Goal: Task Accomplishment & Management: Manage account settings

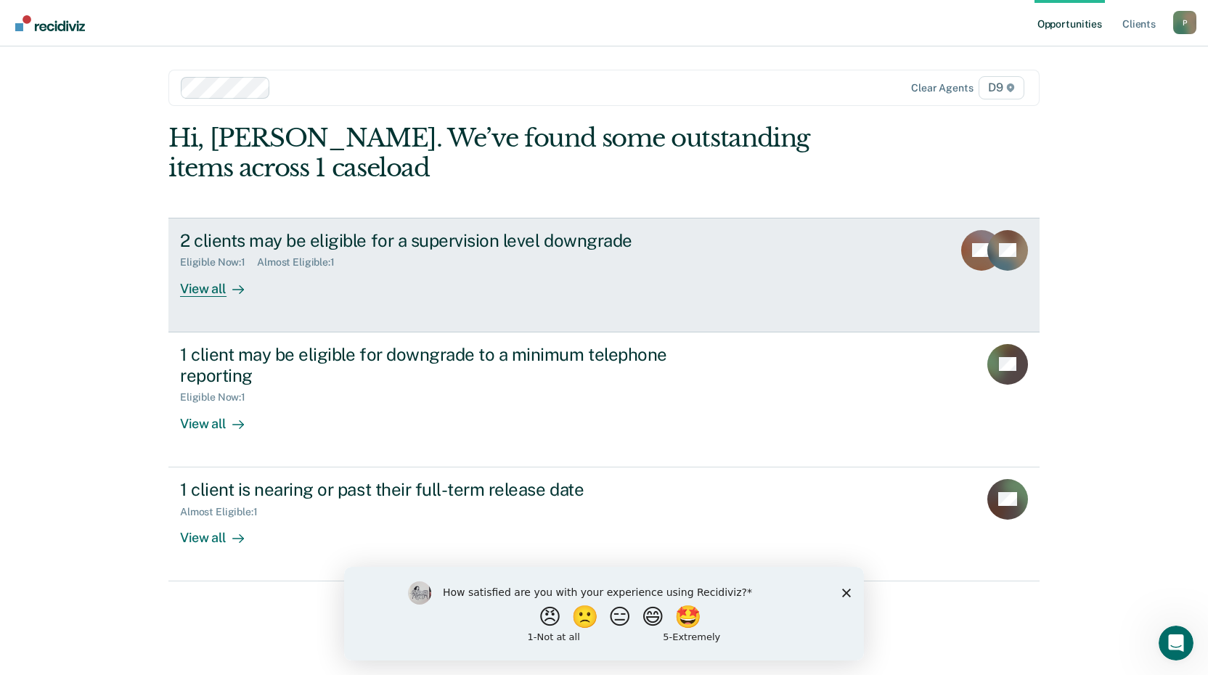
click at [198, 288] on div "View all" at bounding box center [220, 283] width 81 height 28
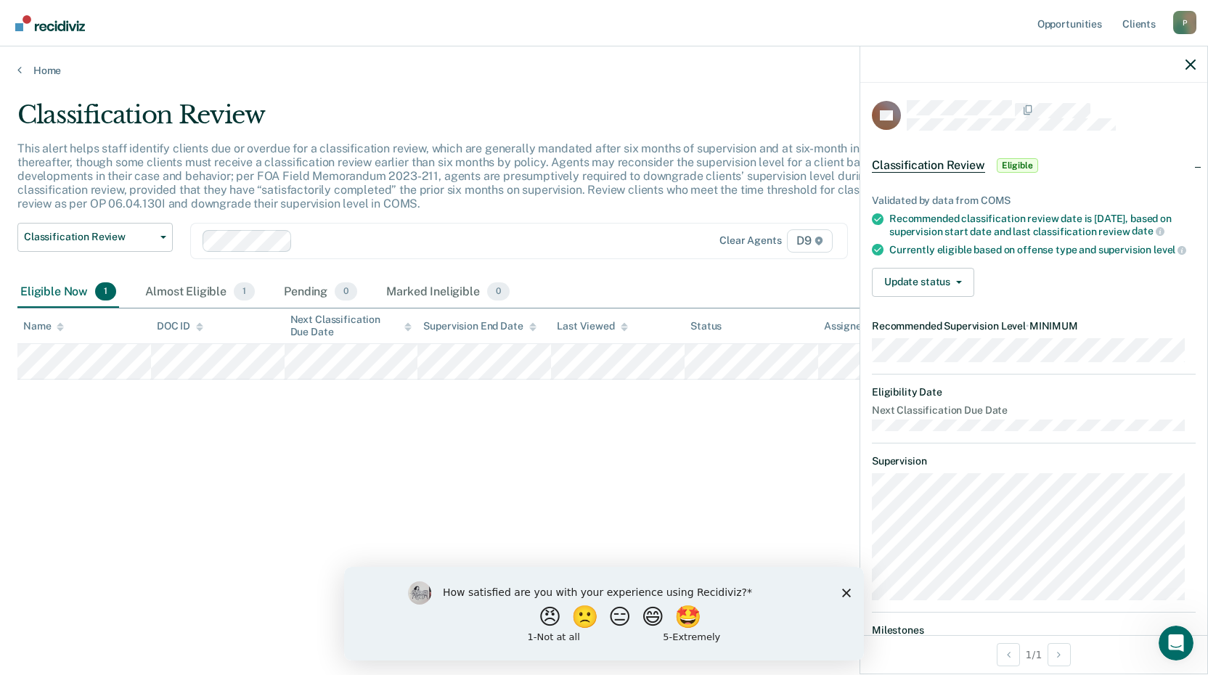
click at [844, 592] on icon "Close survey" at bounding box center [846, 592] width 9 height 9
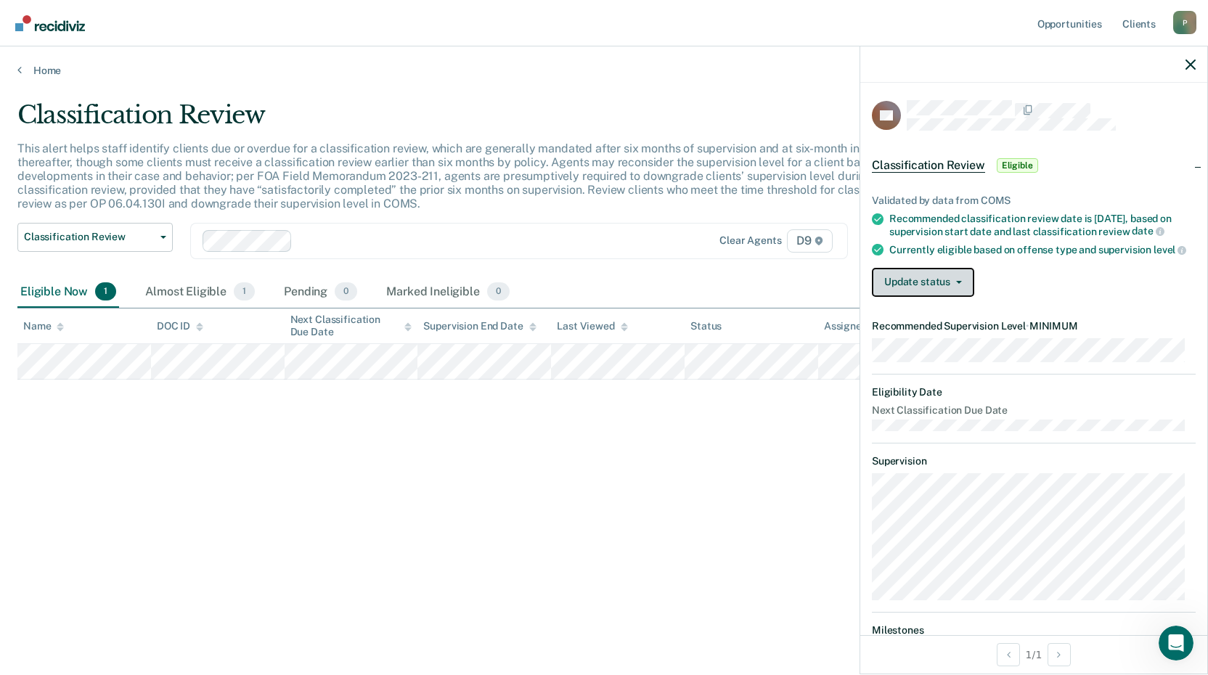
click at [960, 297] on button "Update status" at bounding box center [923, 282] width 102 height 29
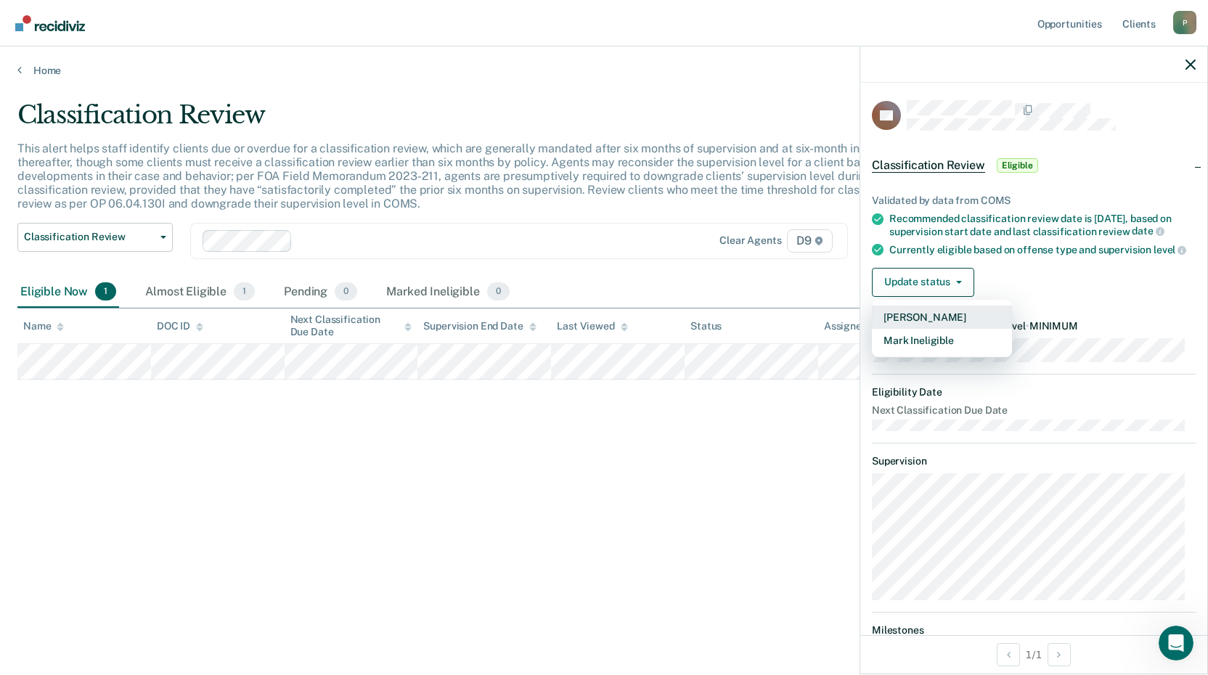
click at [926, 329] on button "[PERSON_NAME]" at bounding box center [942, 317] width 140 height 23
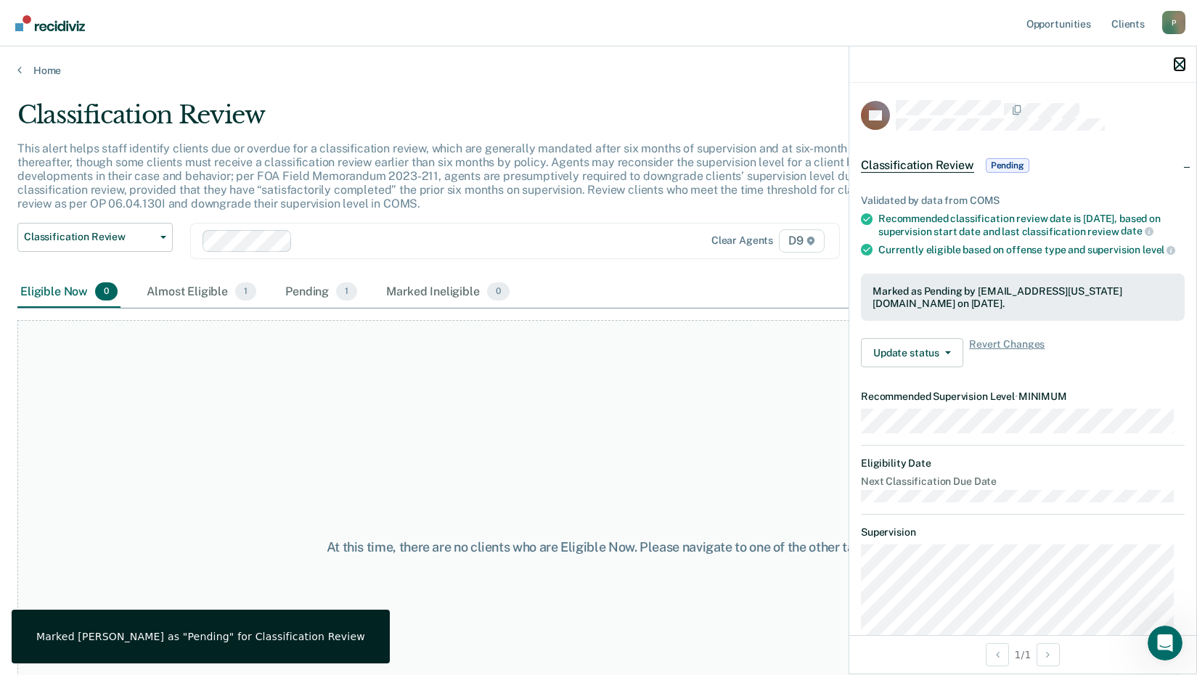
click at [1183, 68] on icon "button" at bounding box center [1180, 65] width 10 height 10
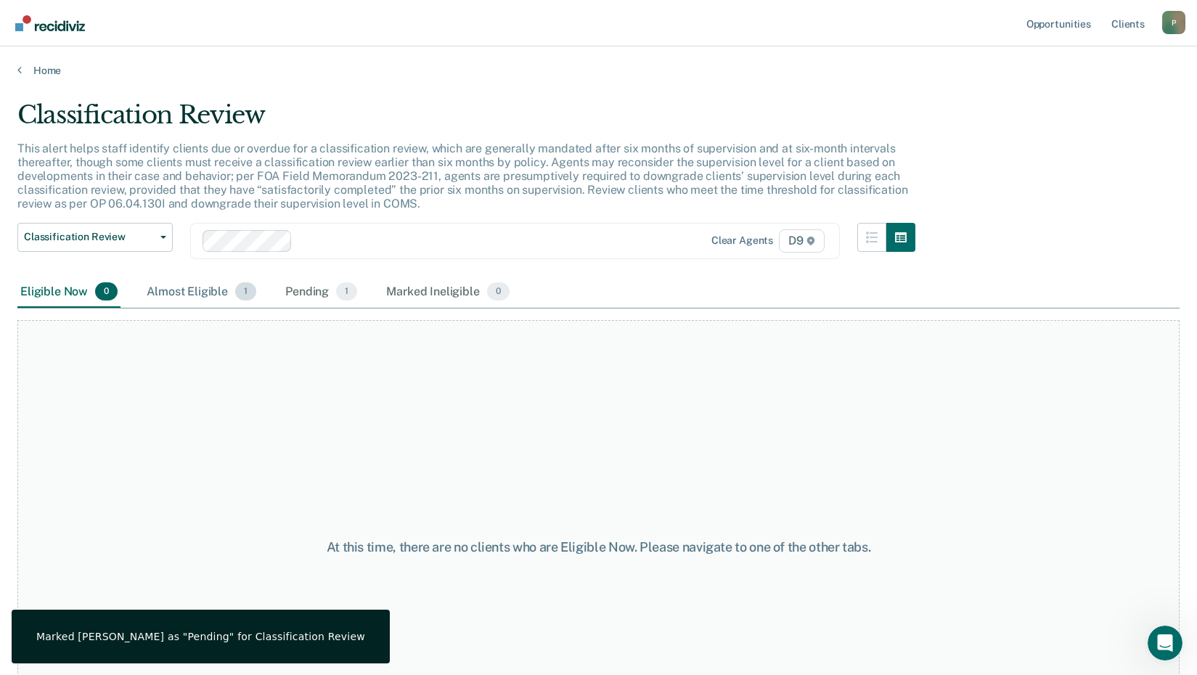
click at [184, 285] on div "Almost Eligible 1" at bounding box center [201, 293] width 115 height 32
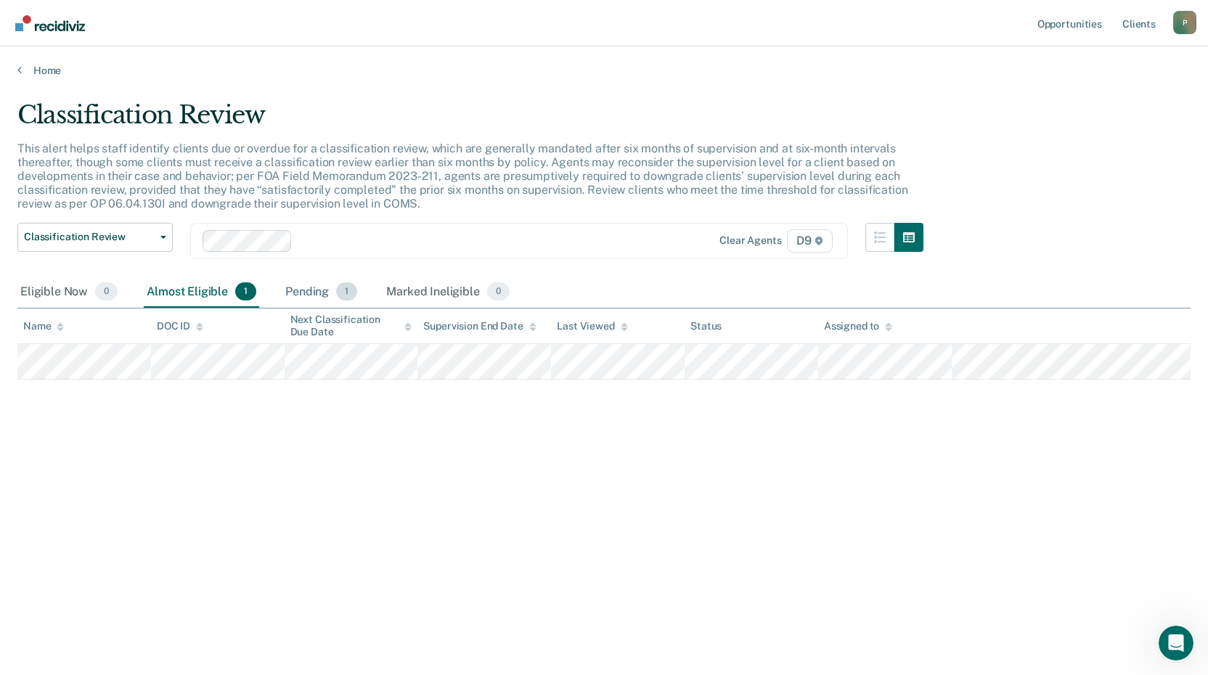
click at [301, 293] on div "Pending 1" at bounding box center [321, 293] width 78 height 32
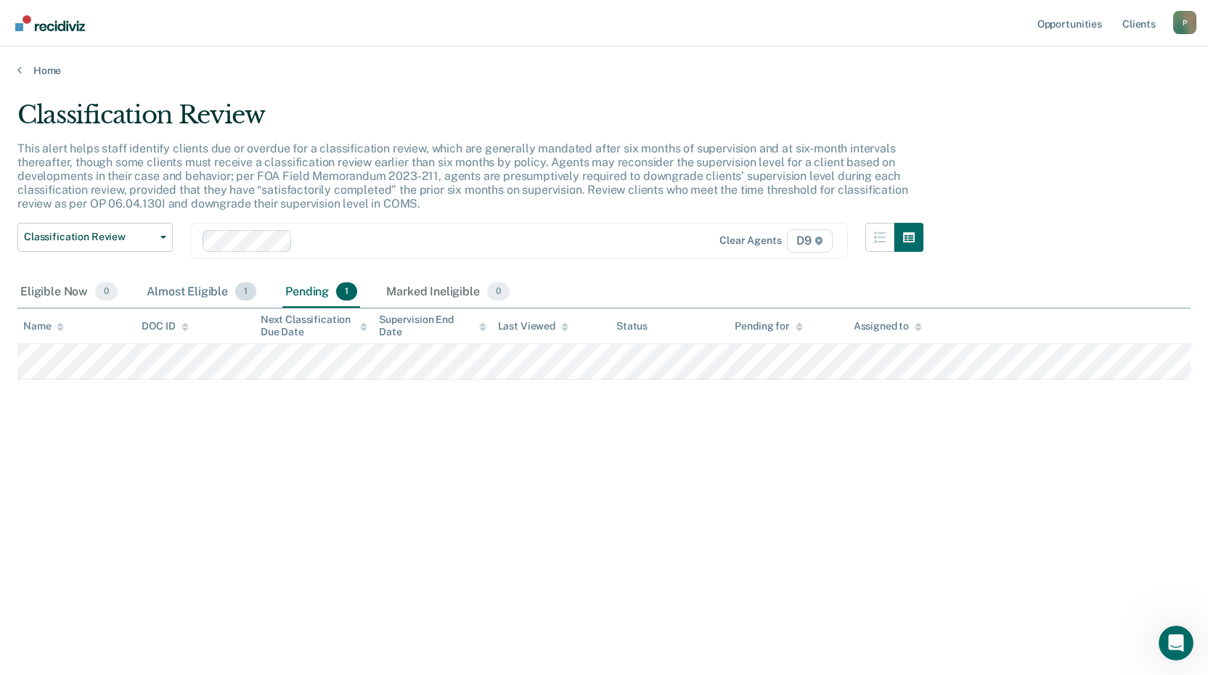
click at [199, 290] on div "Almost Eligible 1" at bounding box center [201, 293] width 115 height 32
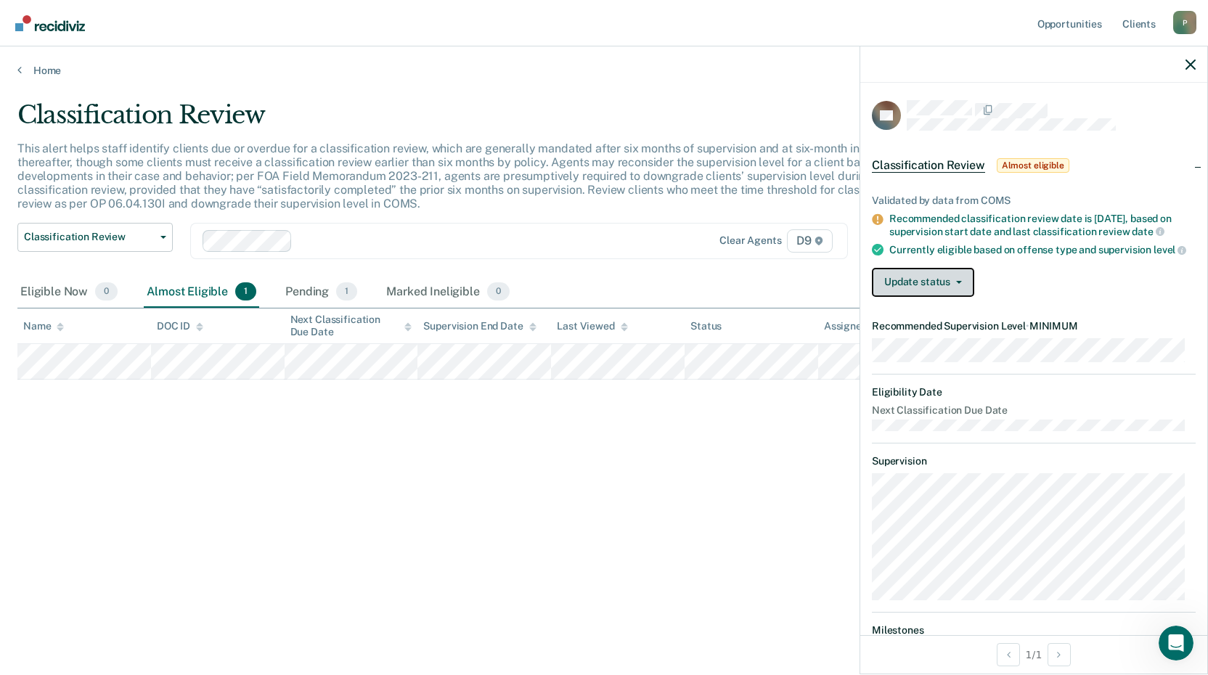
click at [960, 284] on icon "button" at bounding box center [959, 282] width 6 height 3
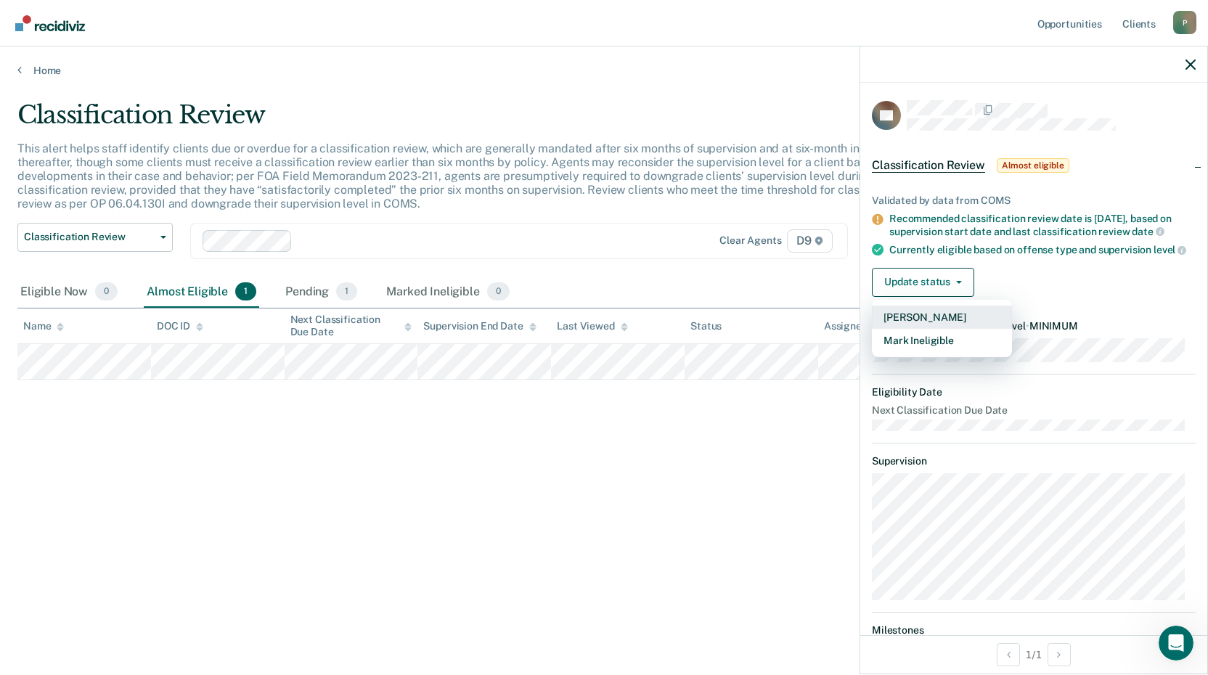
click at [921, 328] on button "[PERSON_NAME]" at bounding box center [942, 317] width 140 height 23
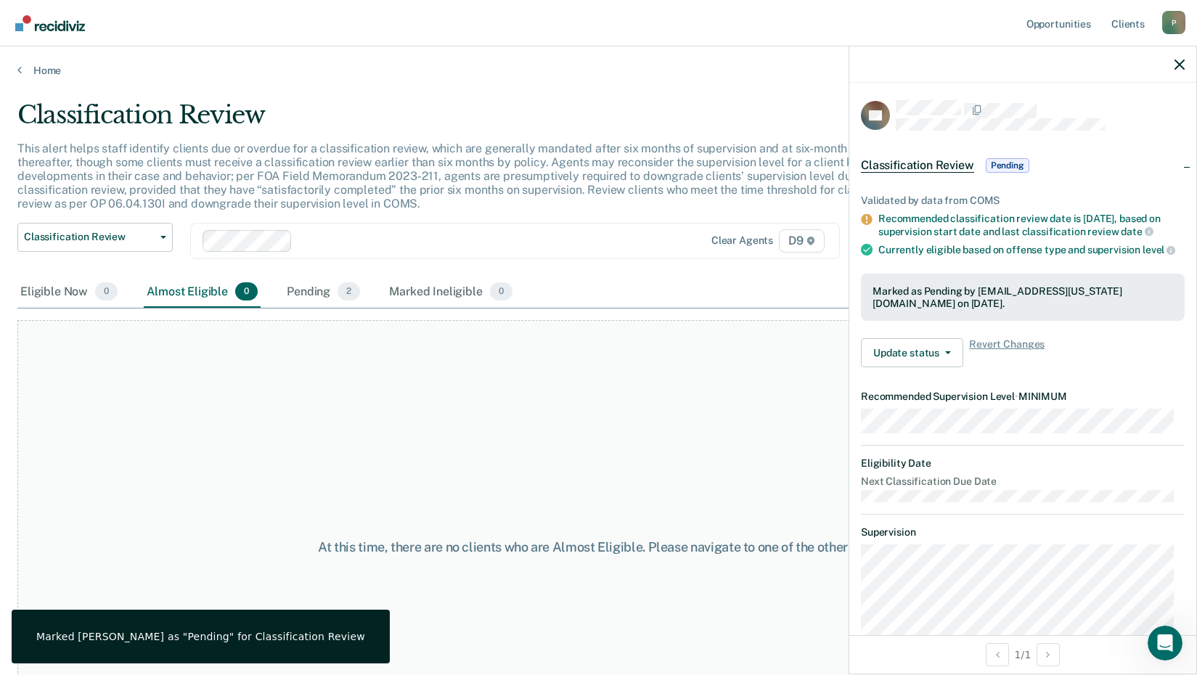
click at [429, 462] on div "At this time, there are no clients who are Almost Eligible. Please navigate to …" at bounding box center [598, 547] width 1162 height 454
click at [30, 68] on link "Home" at bounding box center [598, 70] width 1162 height 13
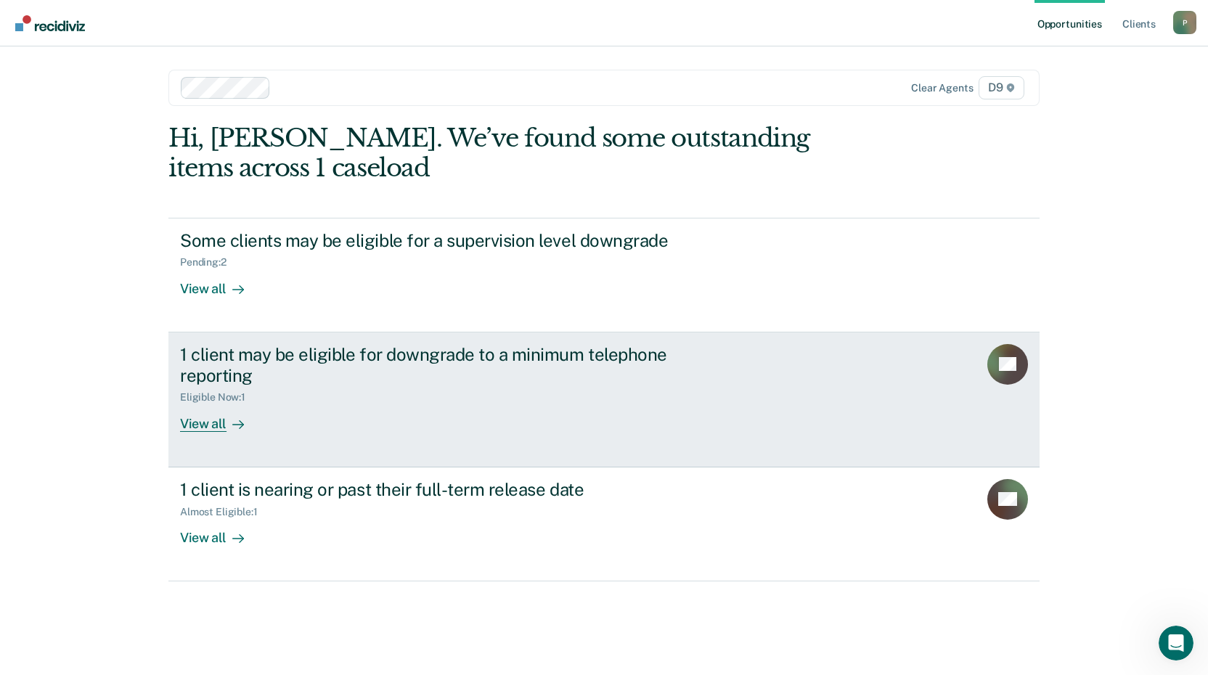
click at [253, 352] on div "1 client may be eligible for downgrade to a minimum telephone reporting" at bounding box center [435, 365] width 510 height 42
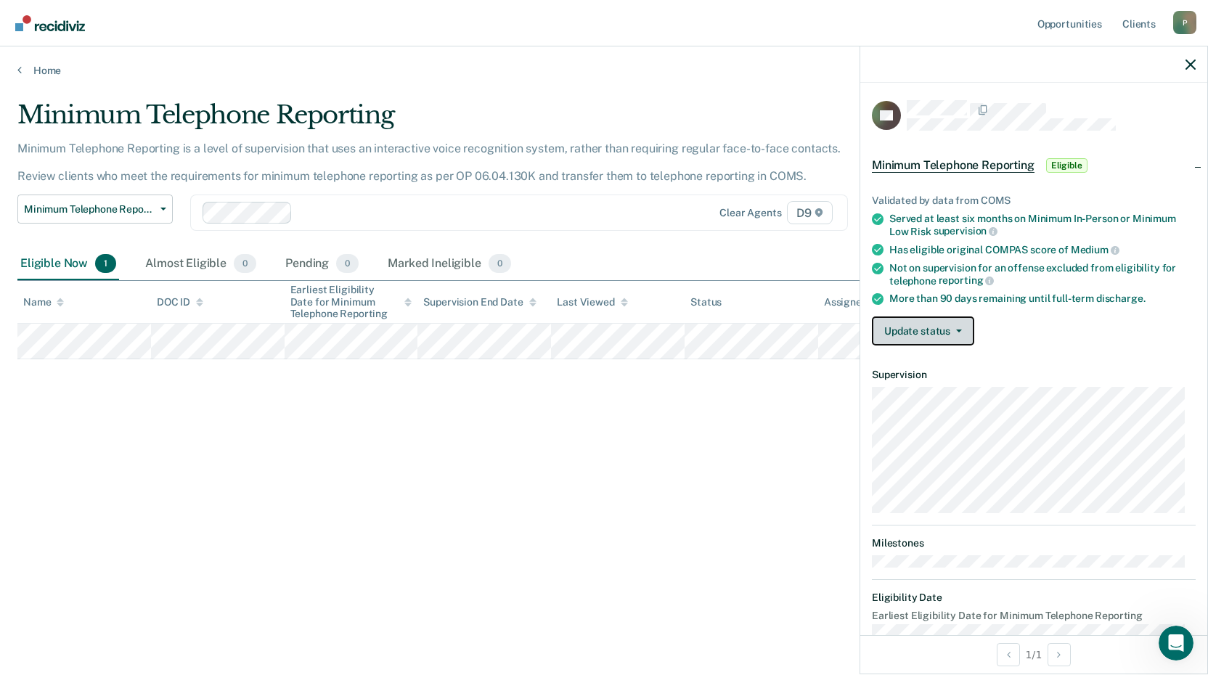
click at [953, 332] on button "Update status" at bounding box center [923, 331] width 102 height 29
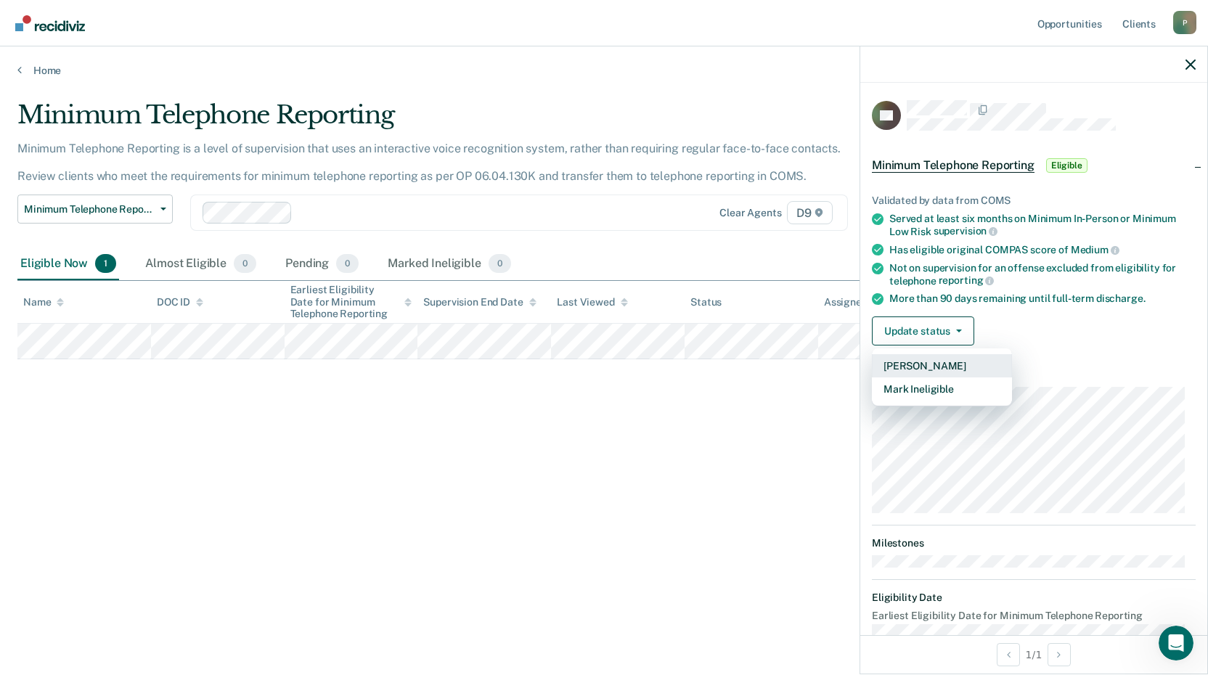
scroll to position [29, 0]
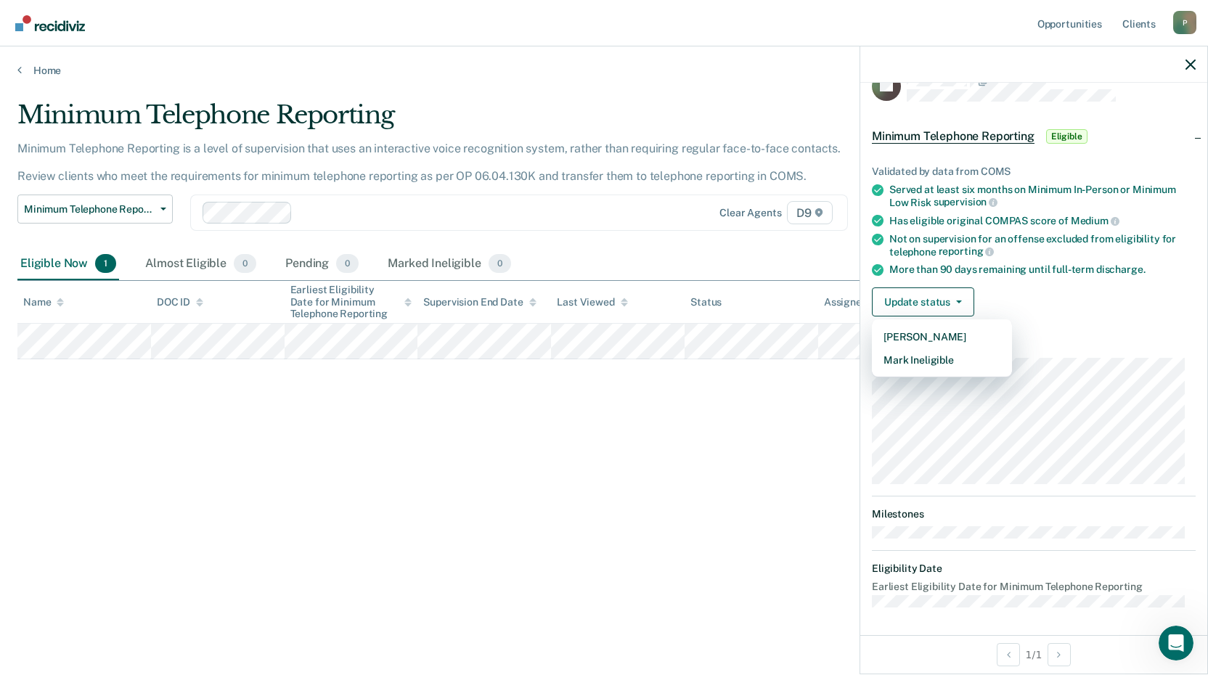
click at [452, 568] on div "Minimum Telephone Reporting Minimum Telephone Reporting is a level of supervisi…" at bounding box center [603, 356] width 1173 height 513
click at [530, 540] on div "Minimum Telephone Reporting Minimum Telephone Reporting is a level of supervisi…" at bounding box center [603, 333] width 1173 height 466
click at [1191, 60] on icon "button" at bounding box center [1190, 65] width 10 height 10
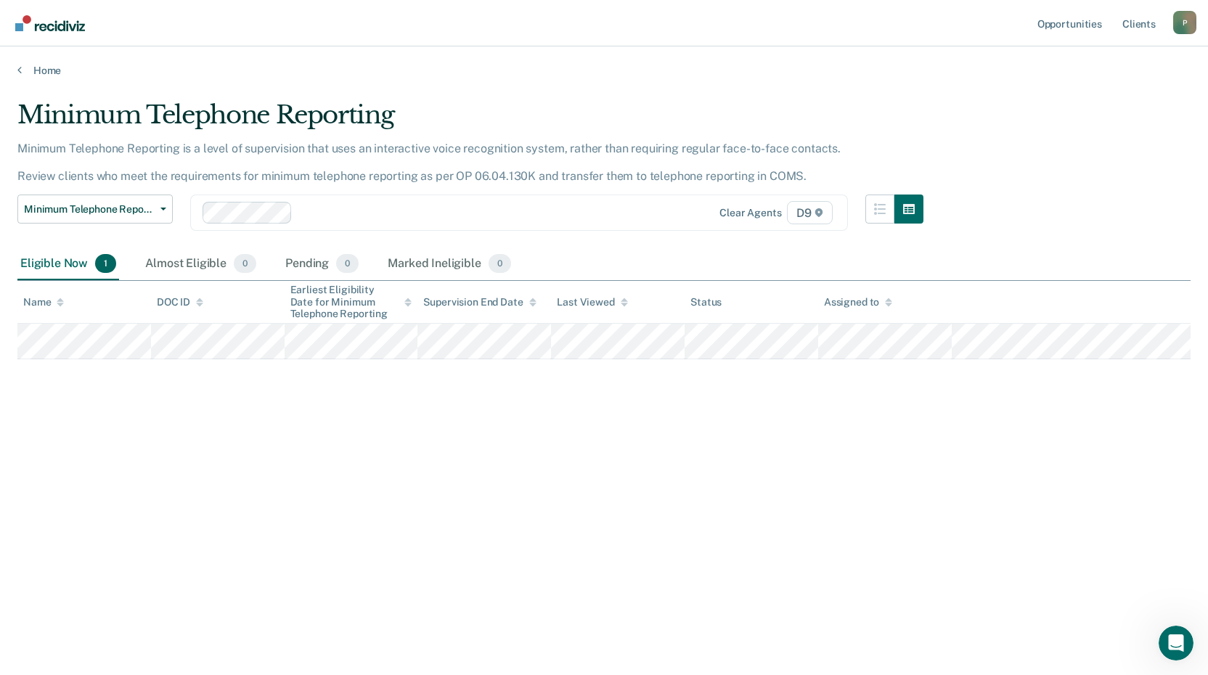
click at [68, 266] on div "Eligible Now 1" at bounding box center [68, 264] width 102 height 32
click at [50, 73] on link "Home" at bounding box center [603, 70] width 1173 height 13
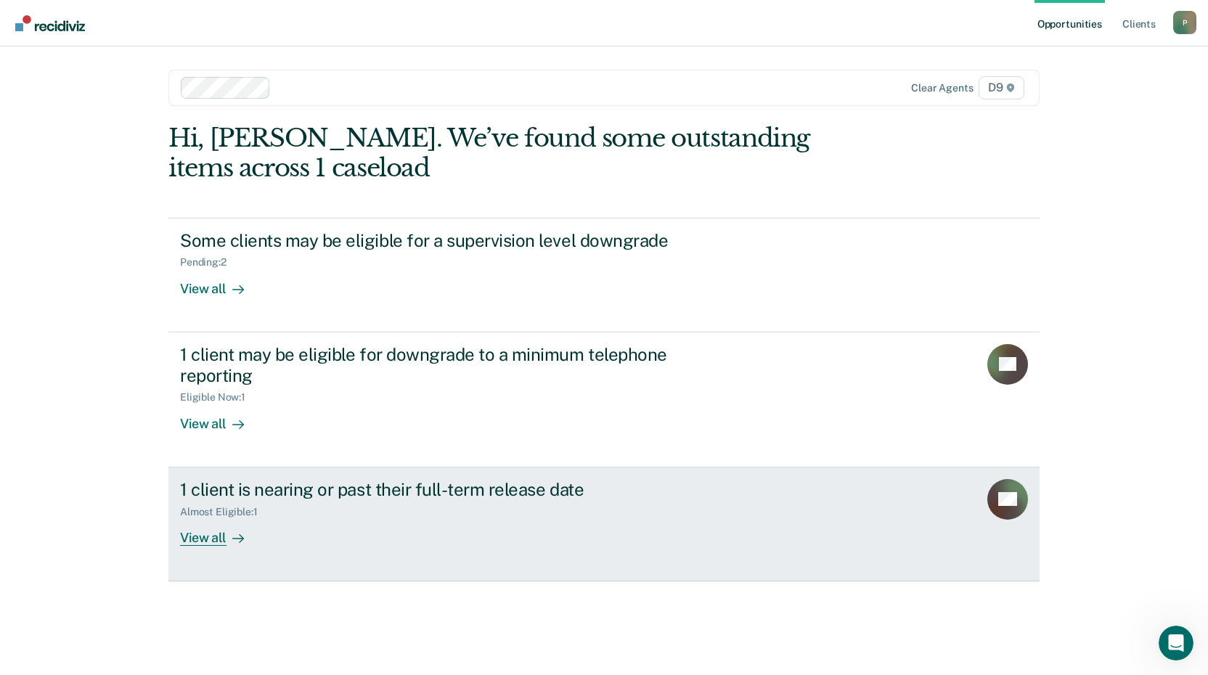
click at [208, 542] on div "View all" at bounding box center [220, 532] width 81 height 28
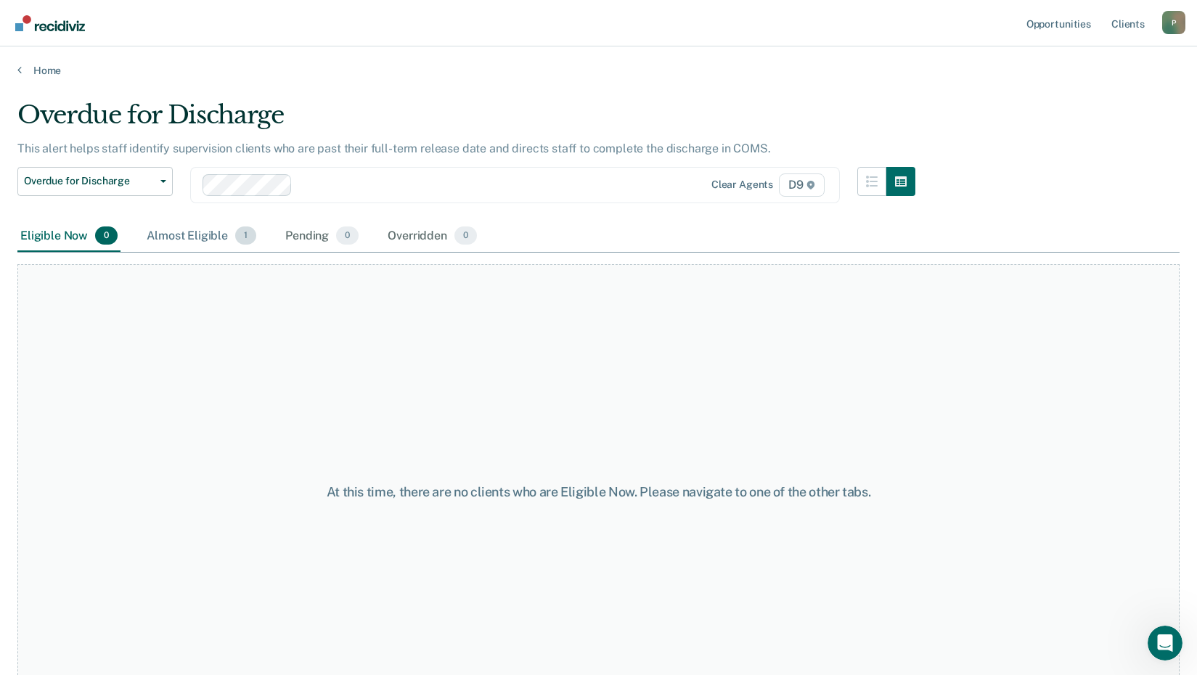
click at [196, 237] on div "Almost Eligible 1" at bounding box center [201, 237] width 115 height 32
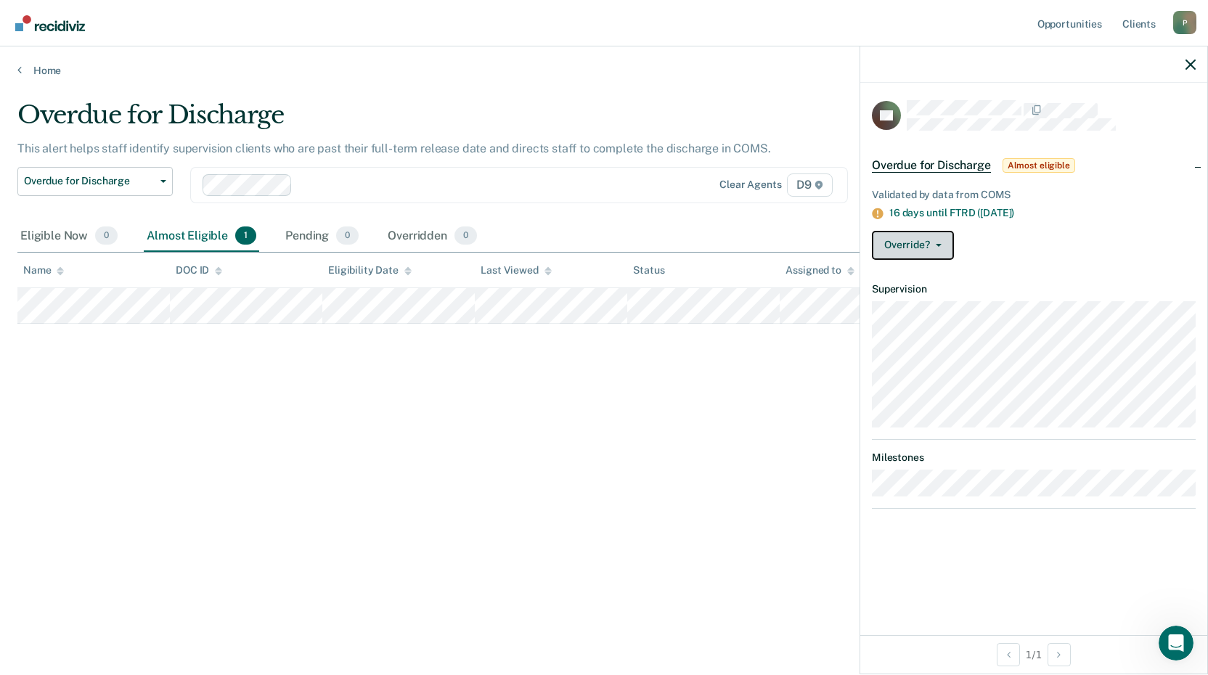
click at [937, 240] on button "Override?" at bounding box center [913, 245] width 82 height 29
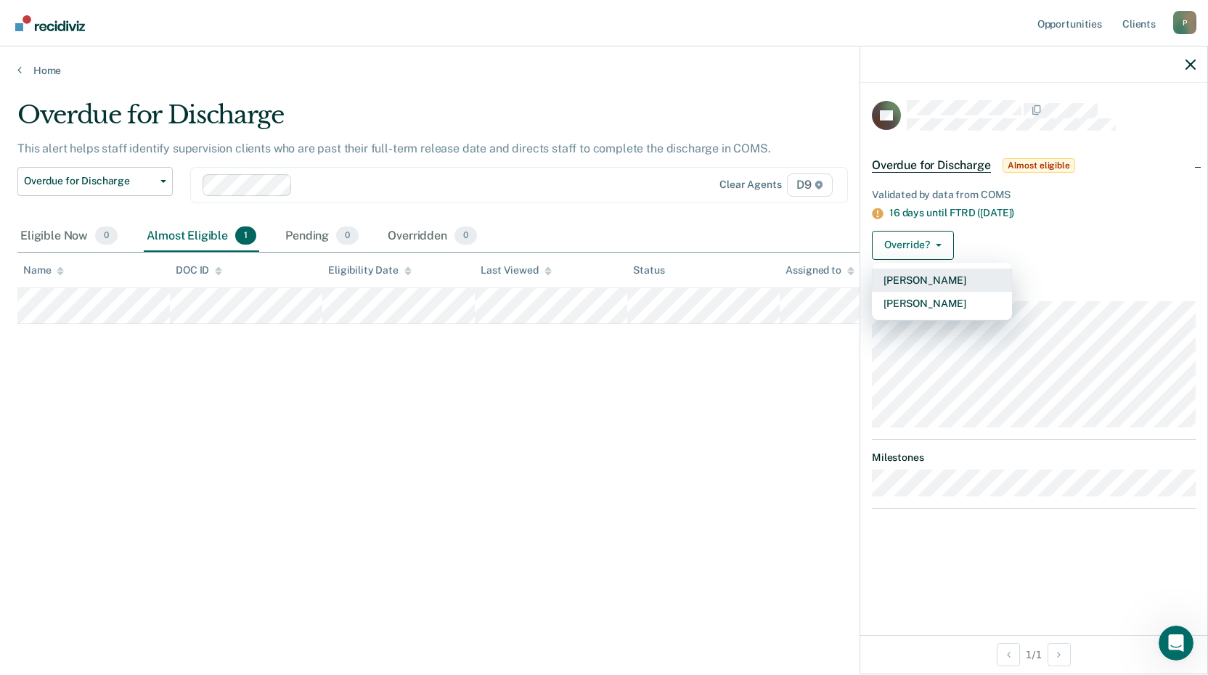
click at [920, 277] on button "[PERSON_NAME]" at bounding box center [942, 280] width 140 height 23
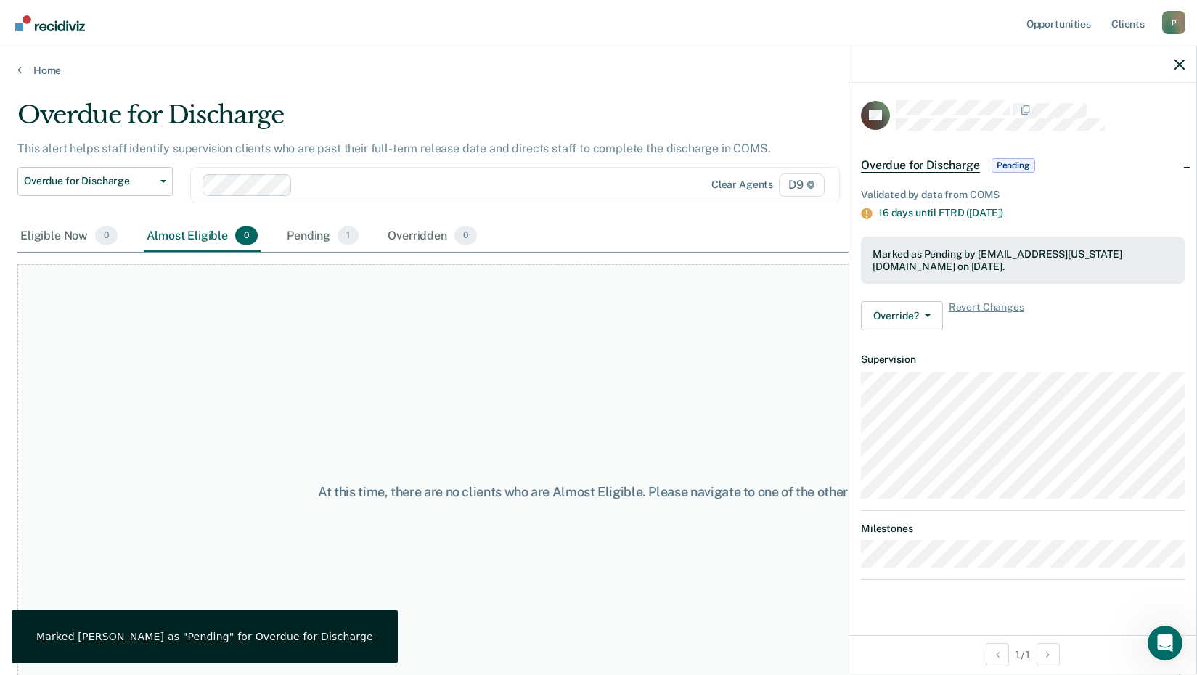
click at [419, 444] on div "At this time, there are no clients who are Almost Eligible. Please navigate to …" at bounding box center [598, 491] width 1162 height 454
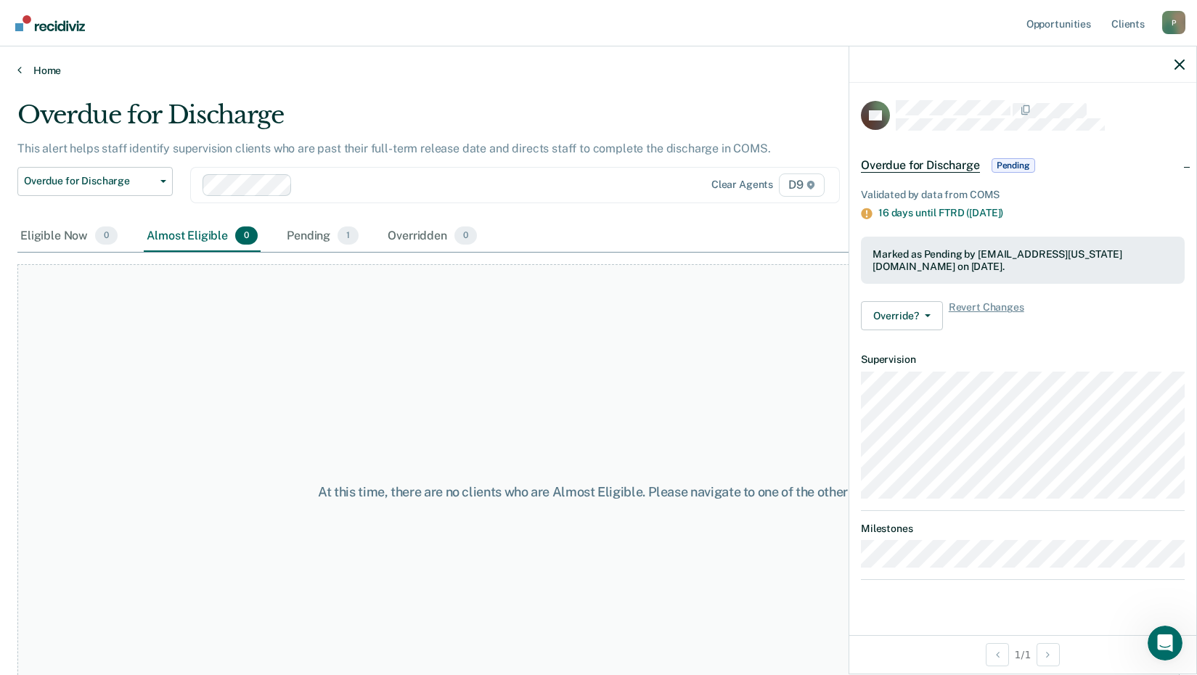
click at [51, 69] on link "Home" at bounding box center [598, 70] width 1162 height 13
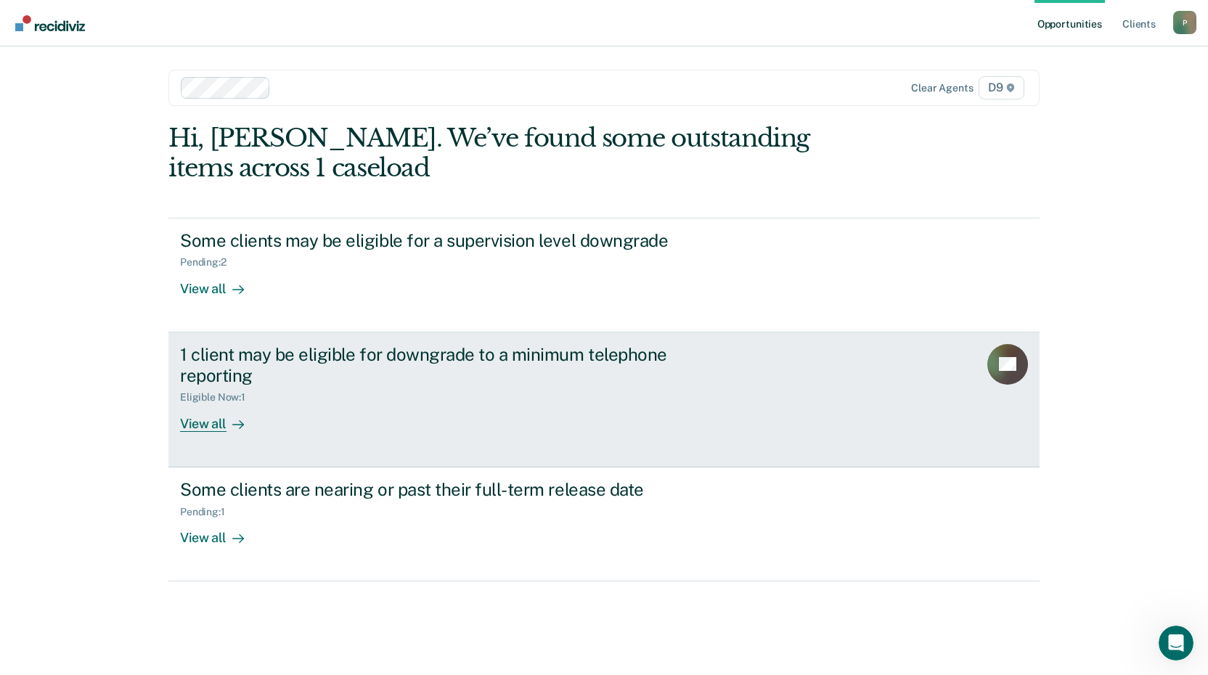
click at [196, 422] on div "View all" at bounding box center [220, 418] width 81 height 28
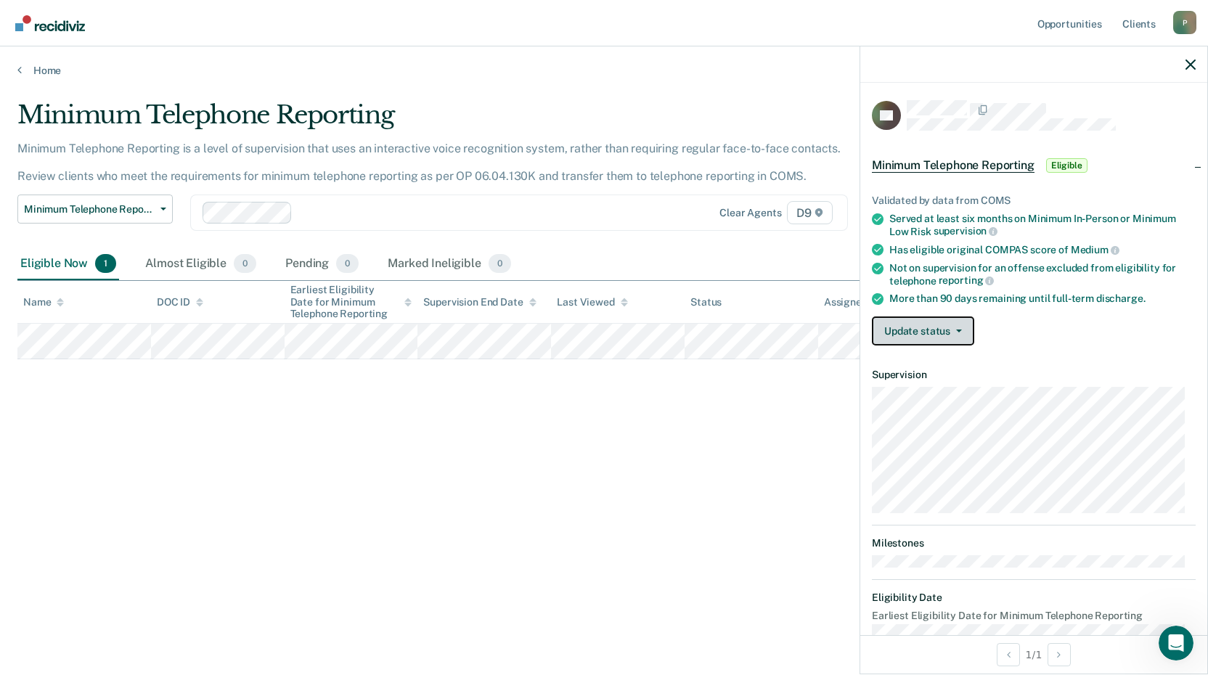
click at [957, 334] on button "Update status" at bounding box center [923, 331] width 102 height 29
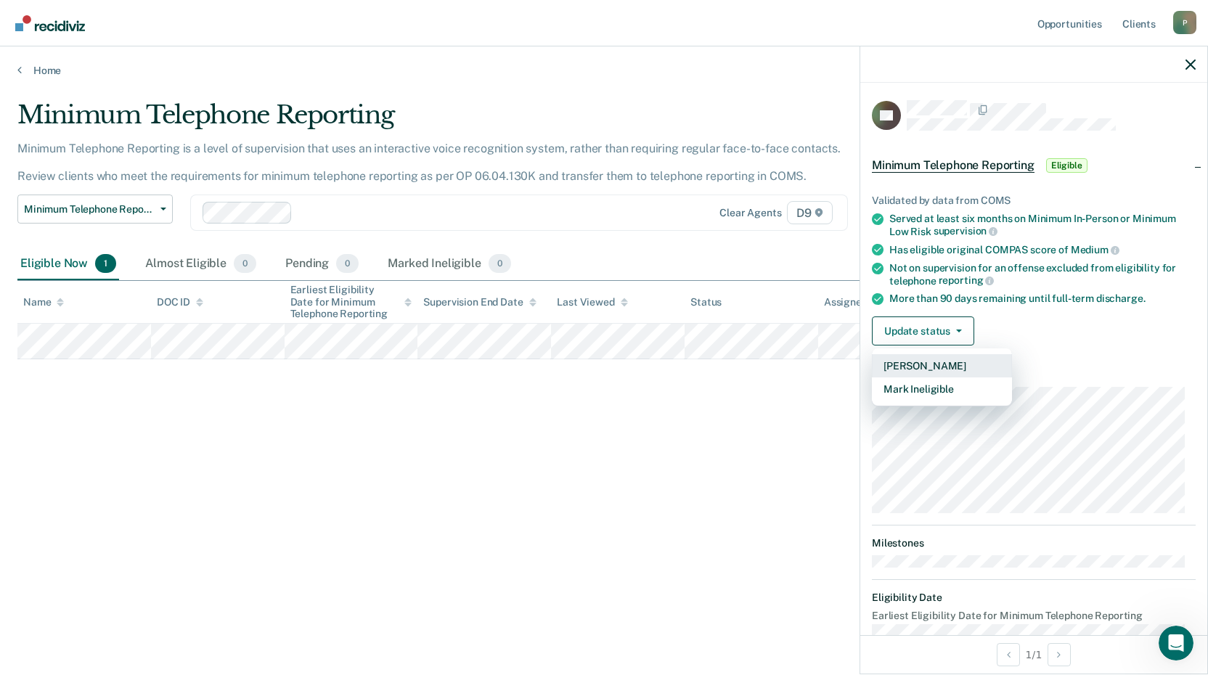
click at [947, 364] on button "[PERSON_NAME]" at bounding box center [942, 365] width 140 height 23
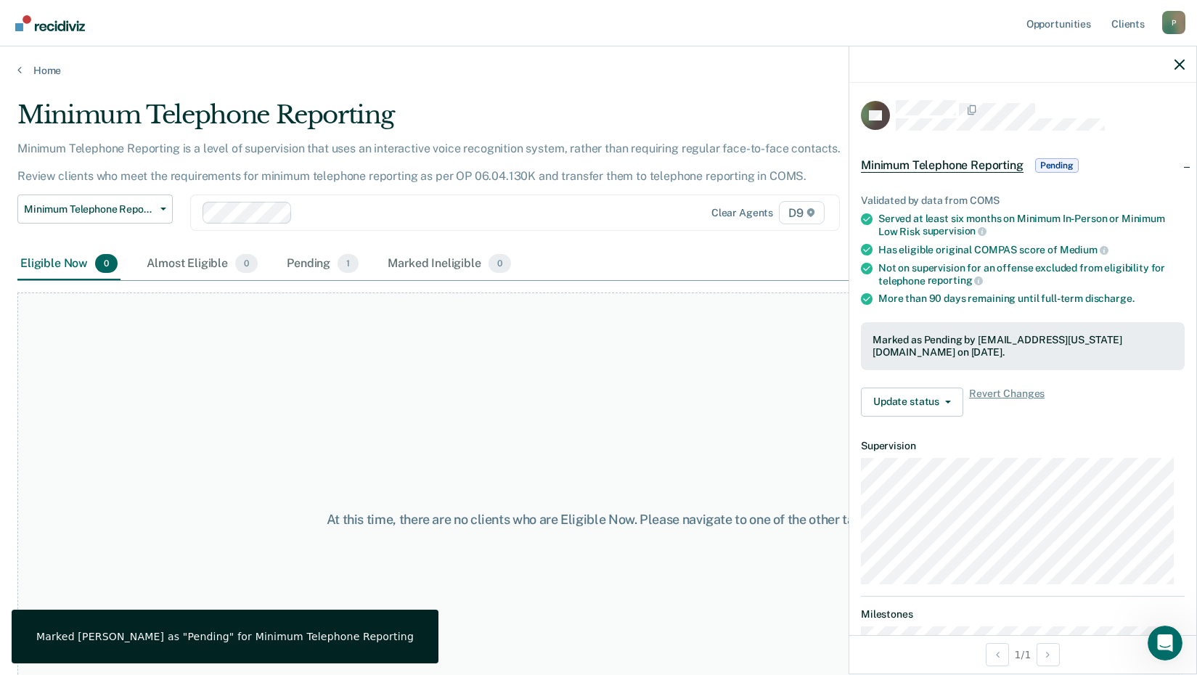
click at [711, 401] on div "At this time, there are no clients who are Eligible Now. Please navigate to one…" at bounding box center [598, 520] width 1162 height 454
click at [1175, 64] on icon "button" at bounding box center [1180, 65] width 10 height 10
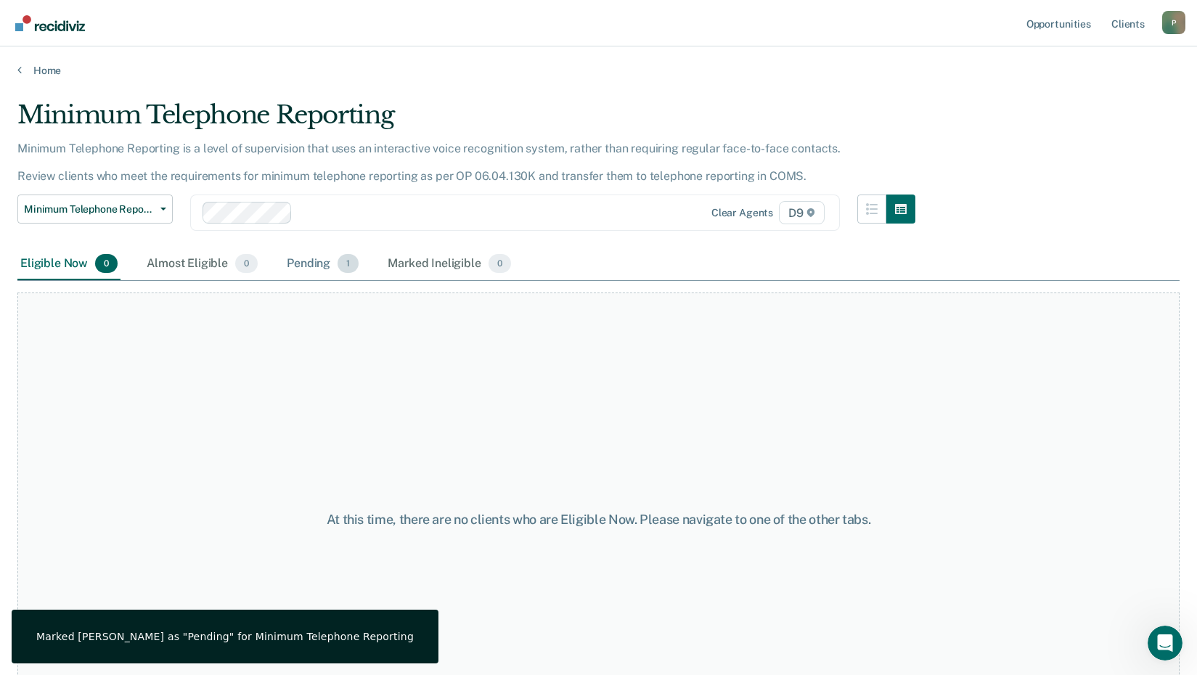
click at [298, 255] on div "Pending 1" at bounding box center [323, 264] width 78 height 32
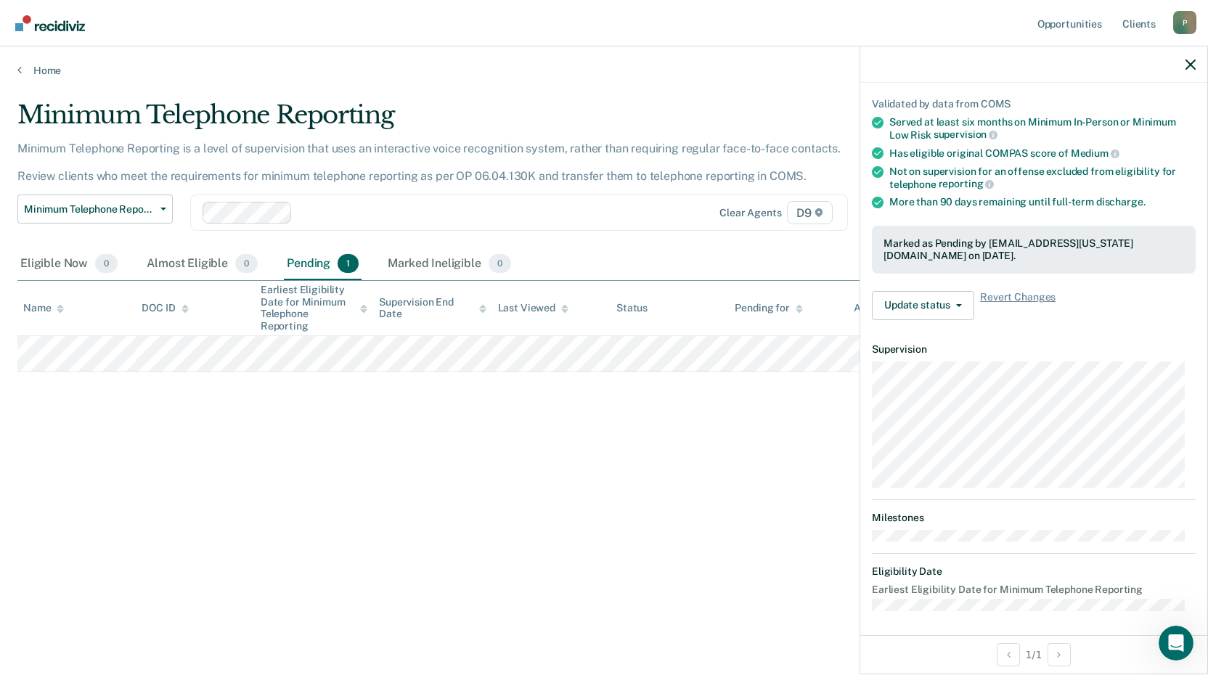
scroll to position [100, 0]
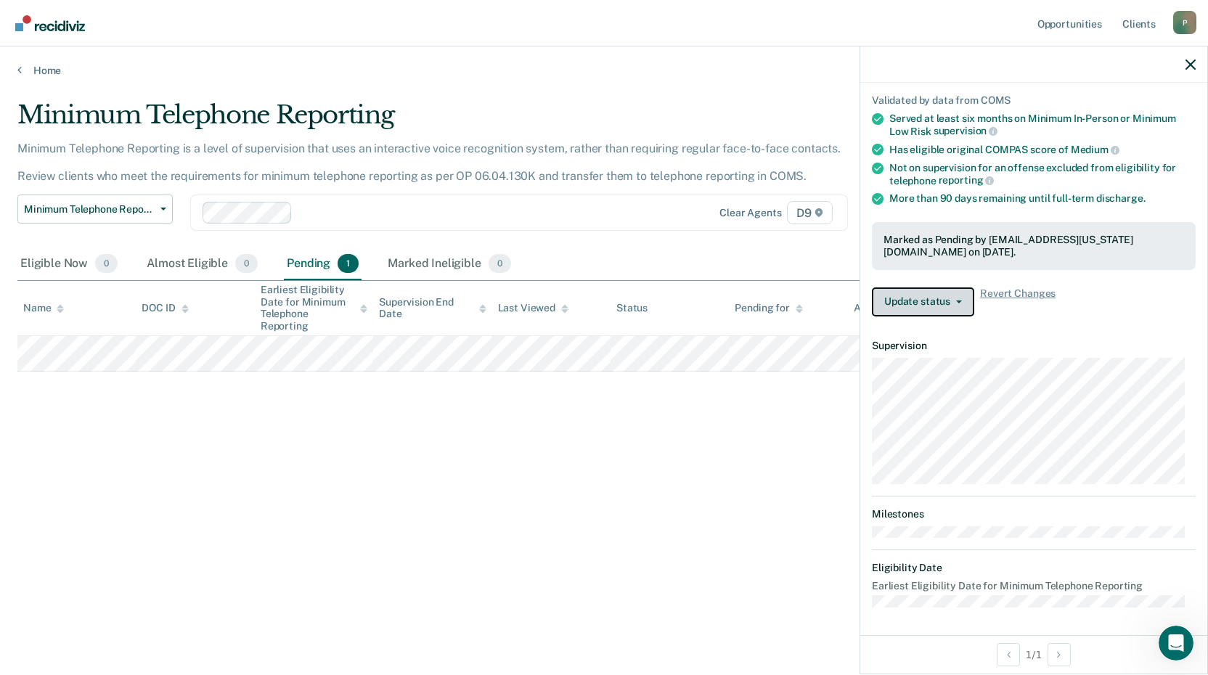
click at [958, 306] on button "Update status" at bounding box center [923, 301] width 102 height 29
click at [1070, 347] on dt "Supervision" at bounding box center [1034, 346] width 324 height 12
click at [660, 492] on div "Minimum Telephone Reporting Minimum Telephone Reporting is a level of supervisi…" at bounding box center [603, 333] width 1173 height 466
click at [1193, 63] on icon "button" at bounding box center [1190, 65] width 10 height 10
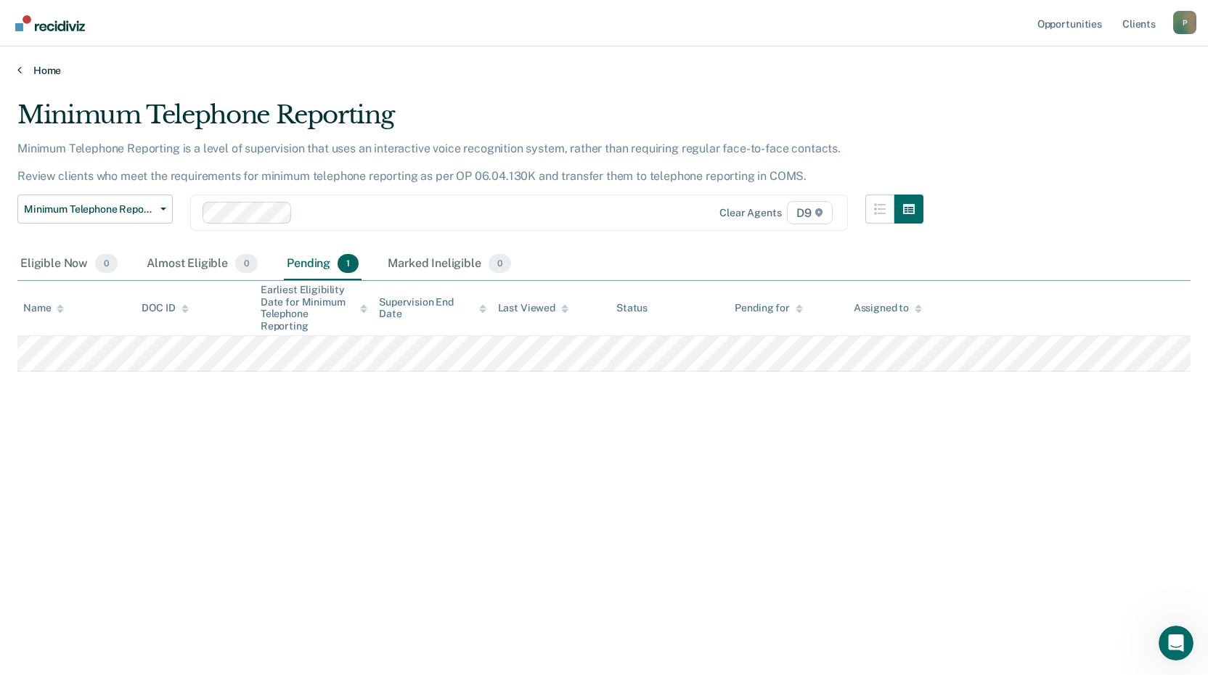
click at [49, 69] on link "Home" at bounding box center [603, 70] width 1173 height 13
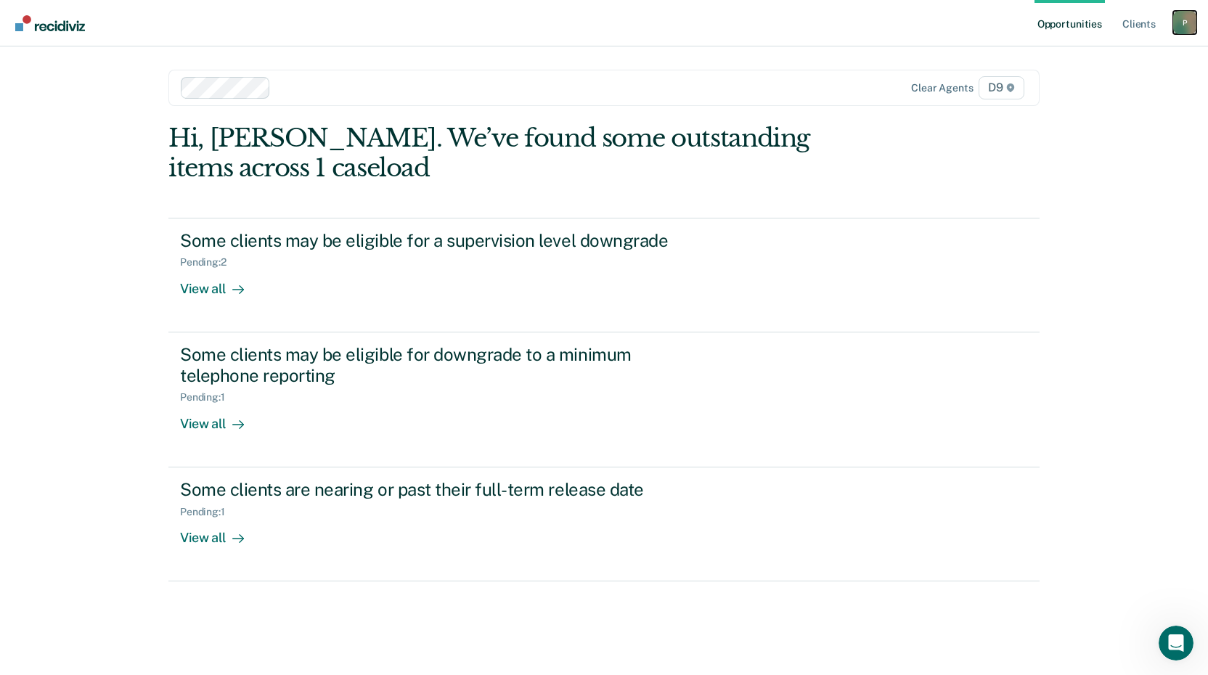
click at [1183, 22] on div "P" at bounding box center [1184, 22] width 23 height 23
click at [1081, 98] on link "Log Out" at bounding box center [1126, 95] width 117 height 12
